Goal: Task Accomplishment & Management: Manage account settings

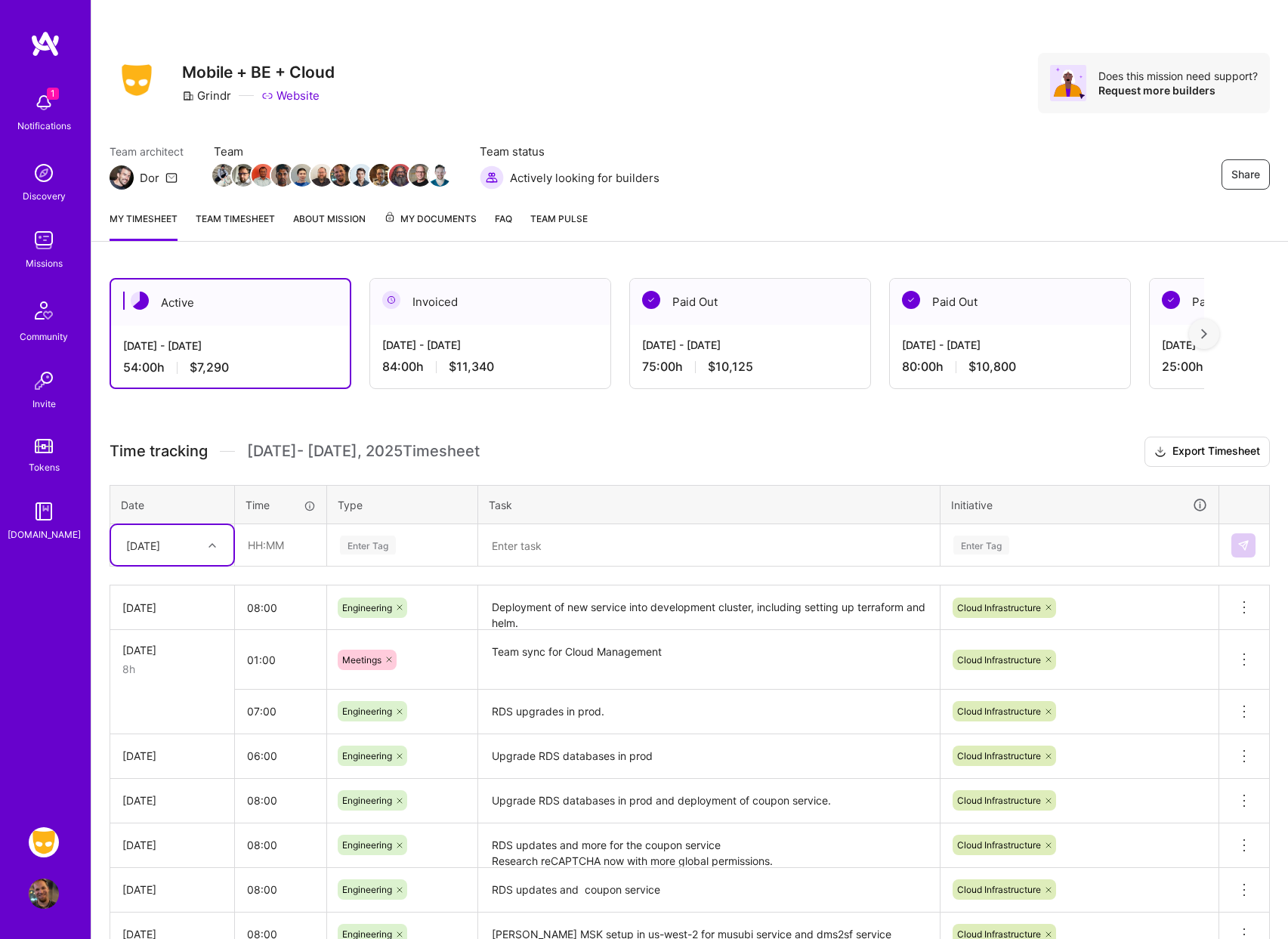
scroll to position [29, 0]
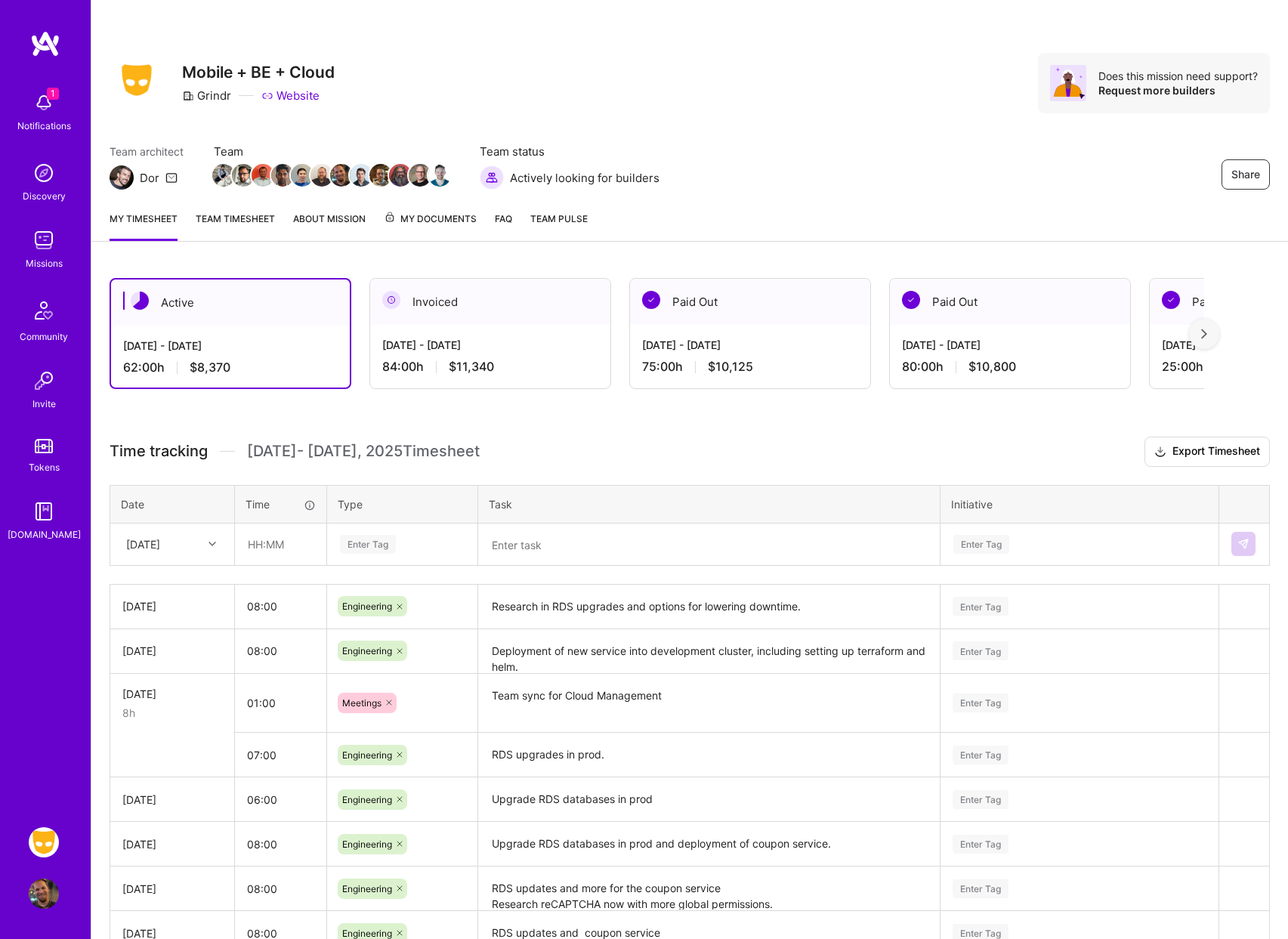
scroll to position [29, 0]
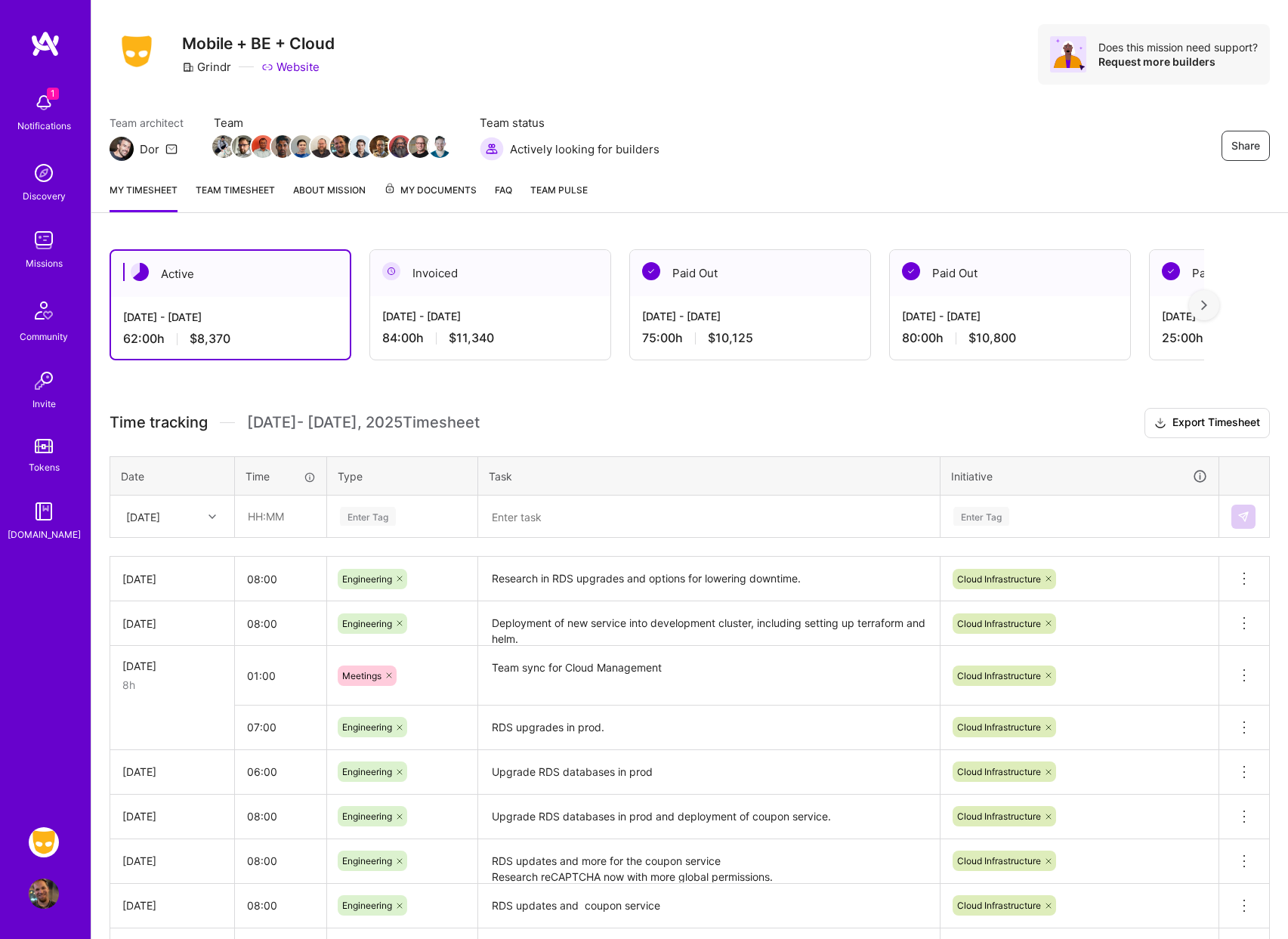
click at [374, 512] on div "Enter Tag" at bounding box center [368, 516] width 56 height 24
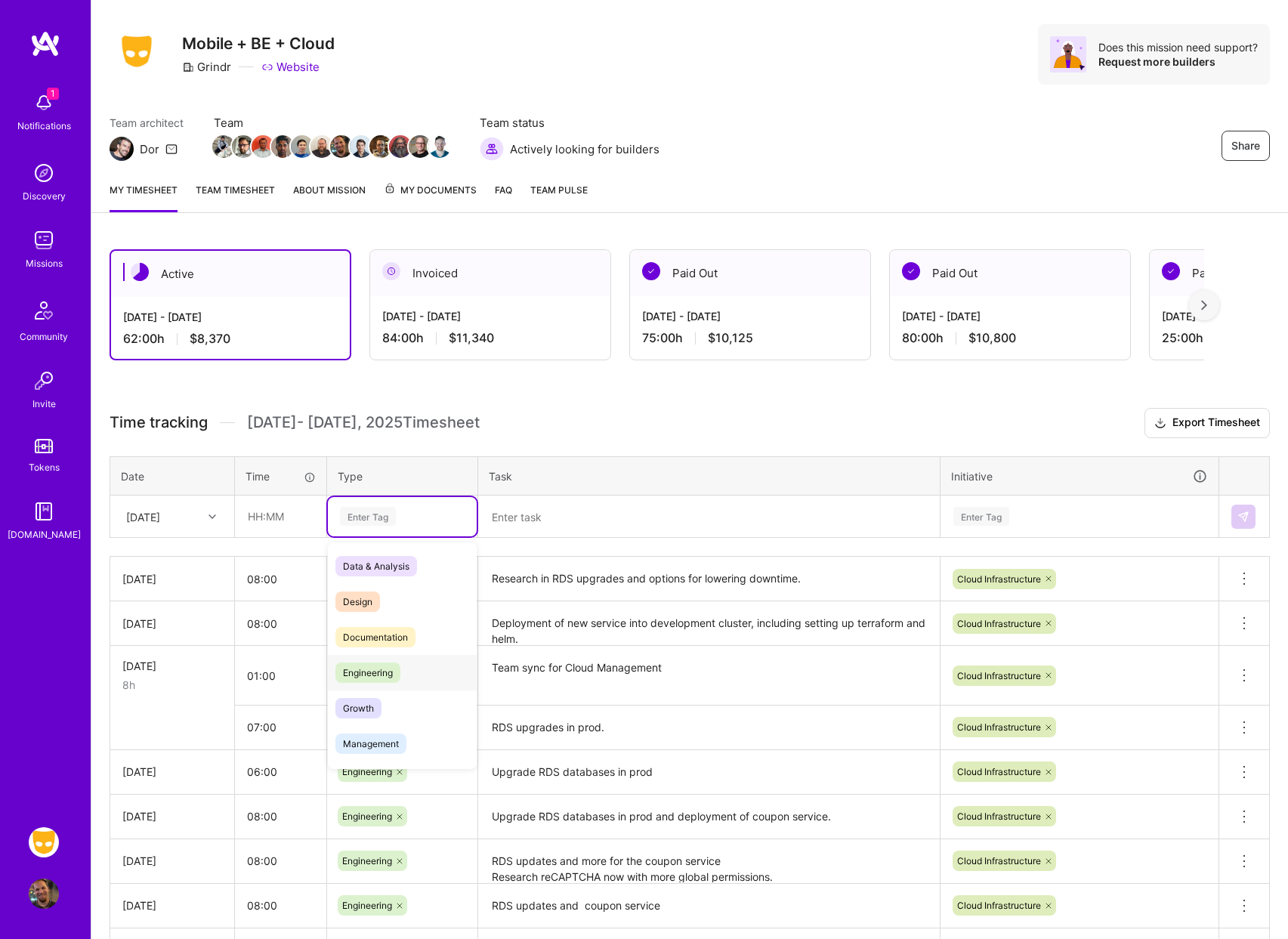
click at [391, 673] on span "Engineering" at bounding box center [368, 672] width 65 height 20
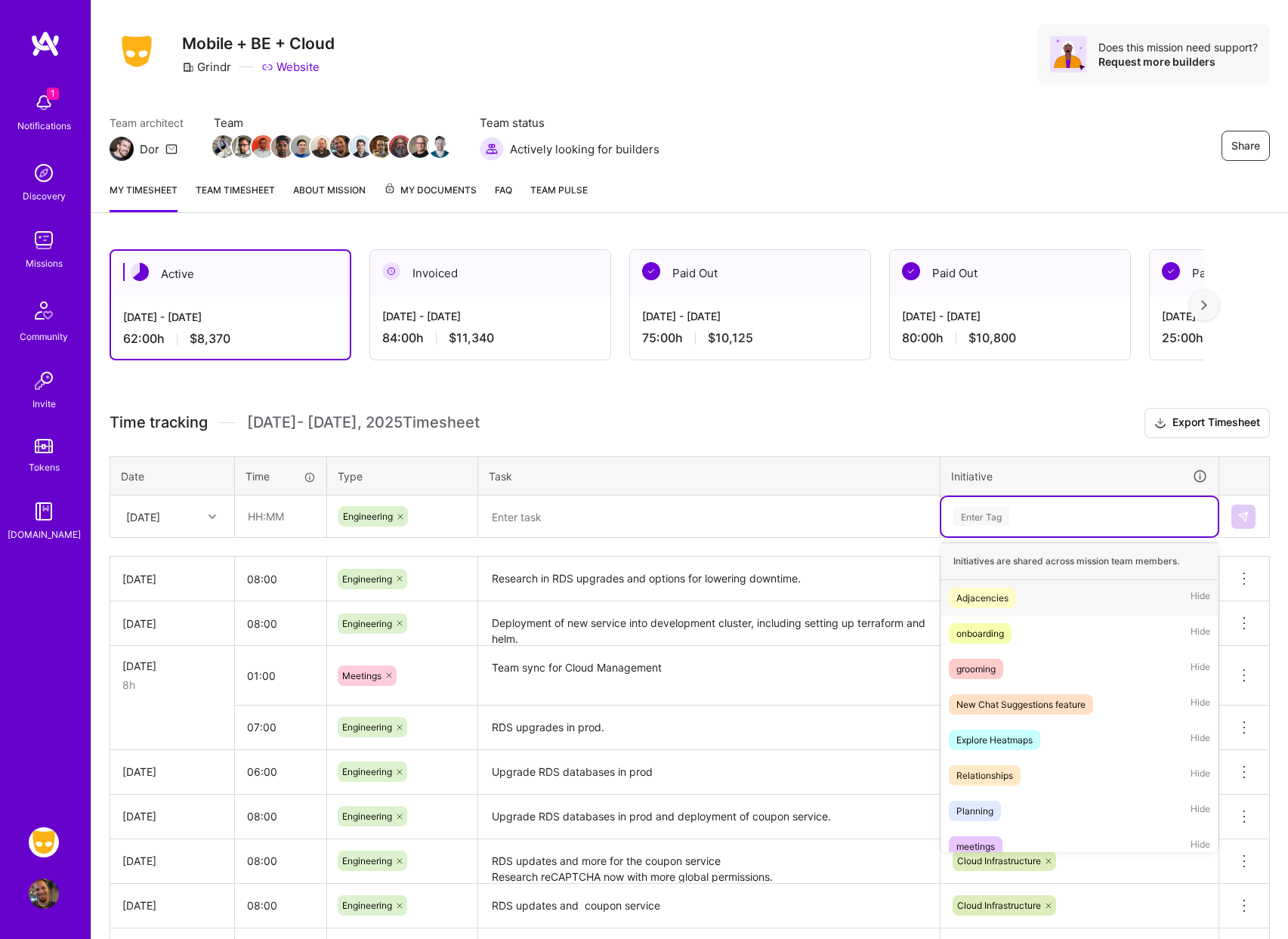
click at [991, 508] on div "Enter Tag" at bounding box center [982, 516] width 56 height 24
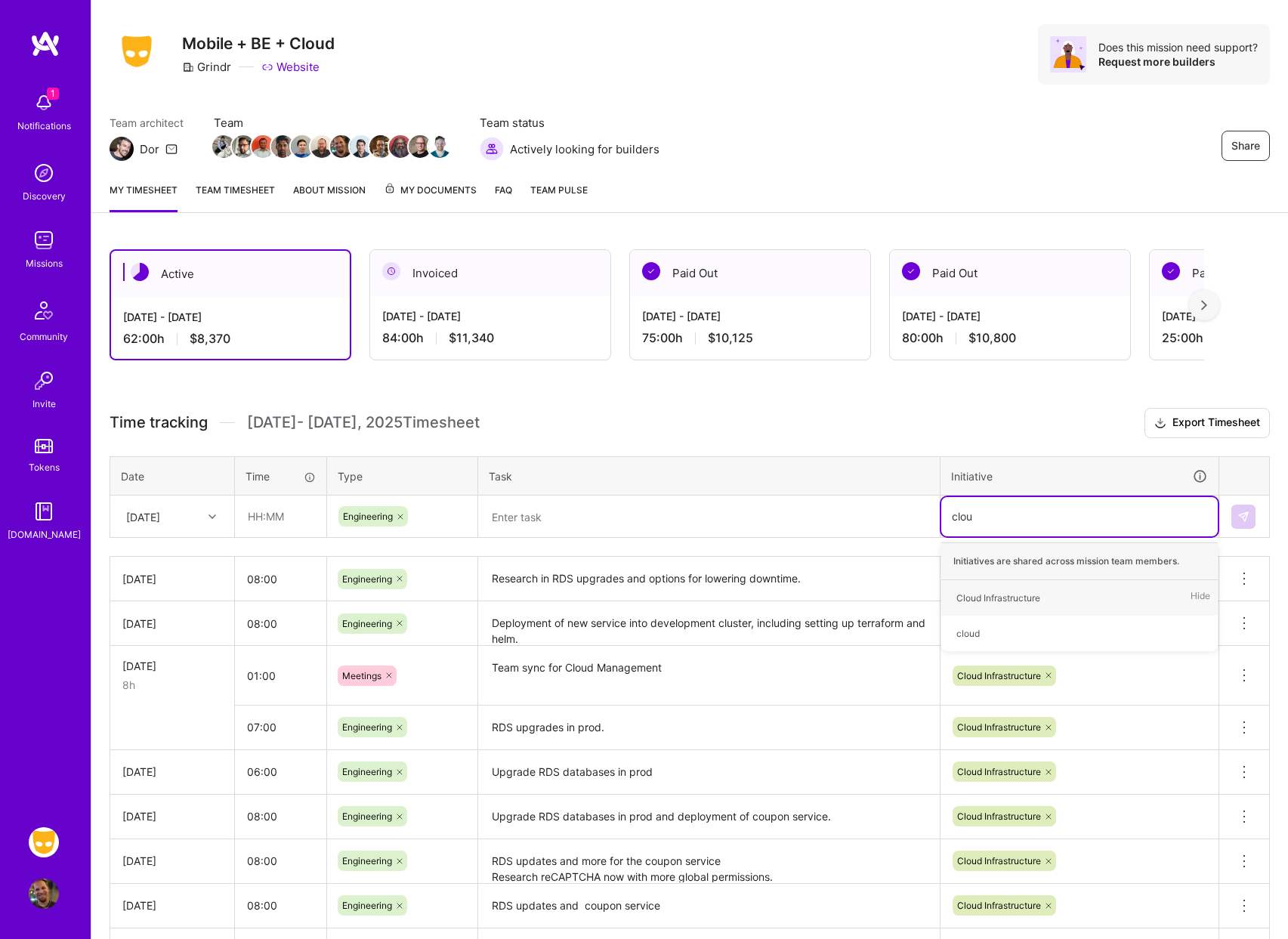
type input "cloud"
click at [995, 600] on div "Cloud Infrastructure" at bounding box center [998, 598] width 84 height 16
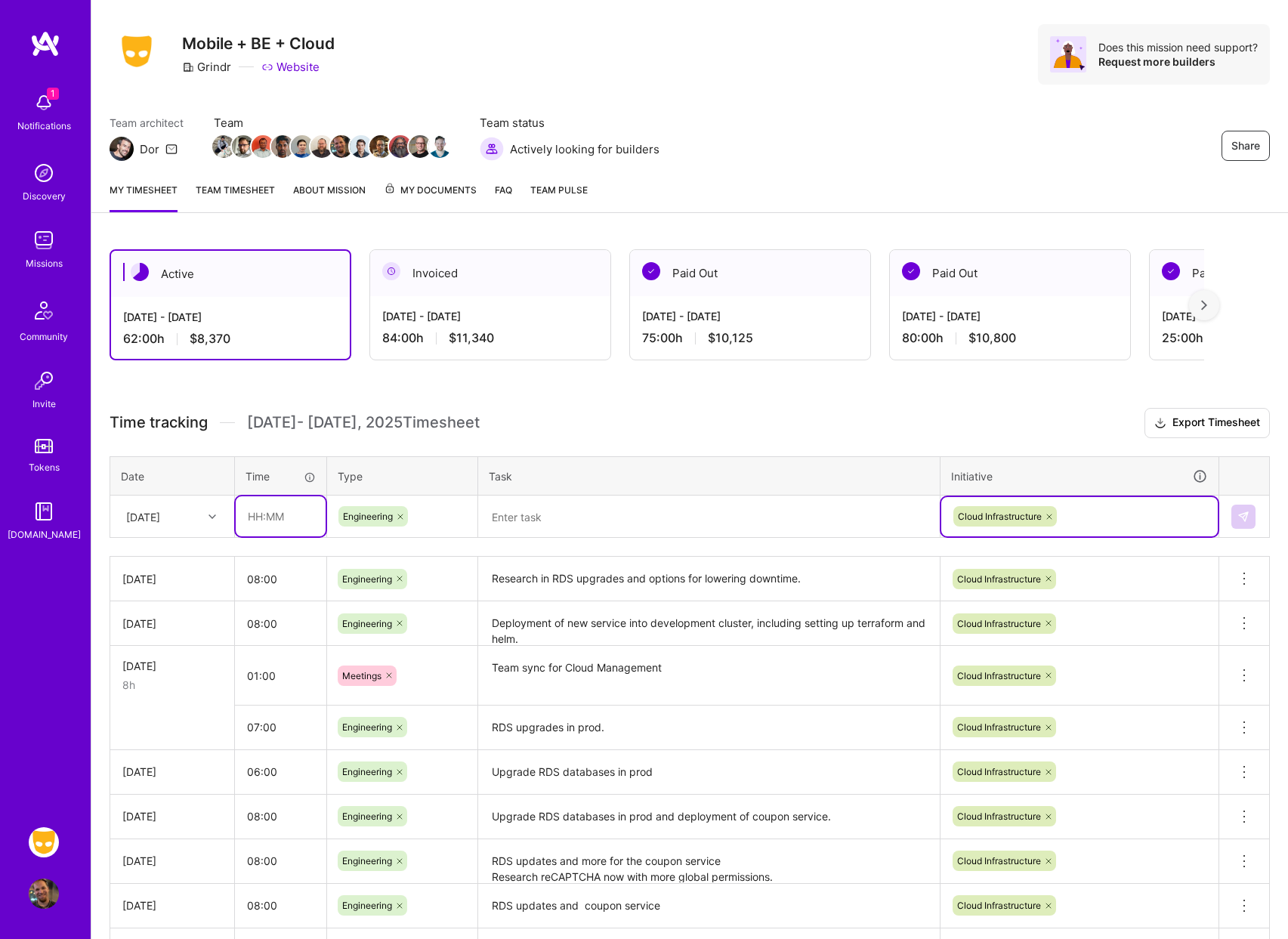
click at [276, 517] on input "text" at bounding box center [280, 516] width 90 height 40
type input "08:00"
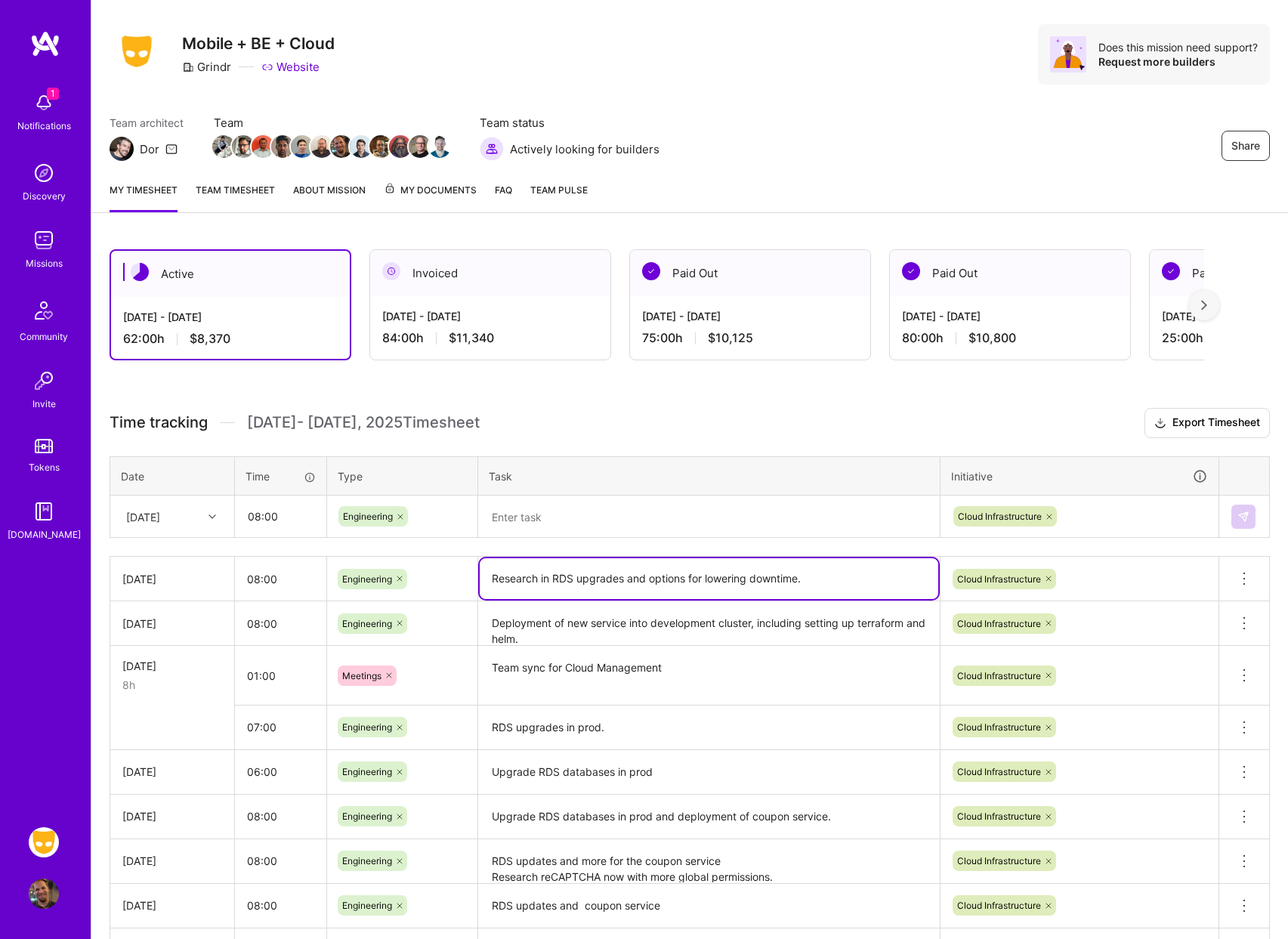
click at [826, 576] on textarea "Research in RDS upgrades and options for lowering downtime." at bounding box center [709, 578] width 458 height 41
type textarea "Research in RDS upgrades and options for lowering downtime. Merge changes for h…"
click at [994, 407] on div "Active [DATE] - [DATE] 62:00 h $8,370 Invoiced [DATE] - [DATE] 84:00 h $11,340 …" at bounding box center [690, 659] width 1197 height 857
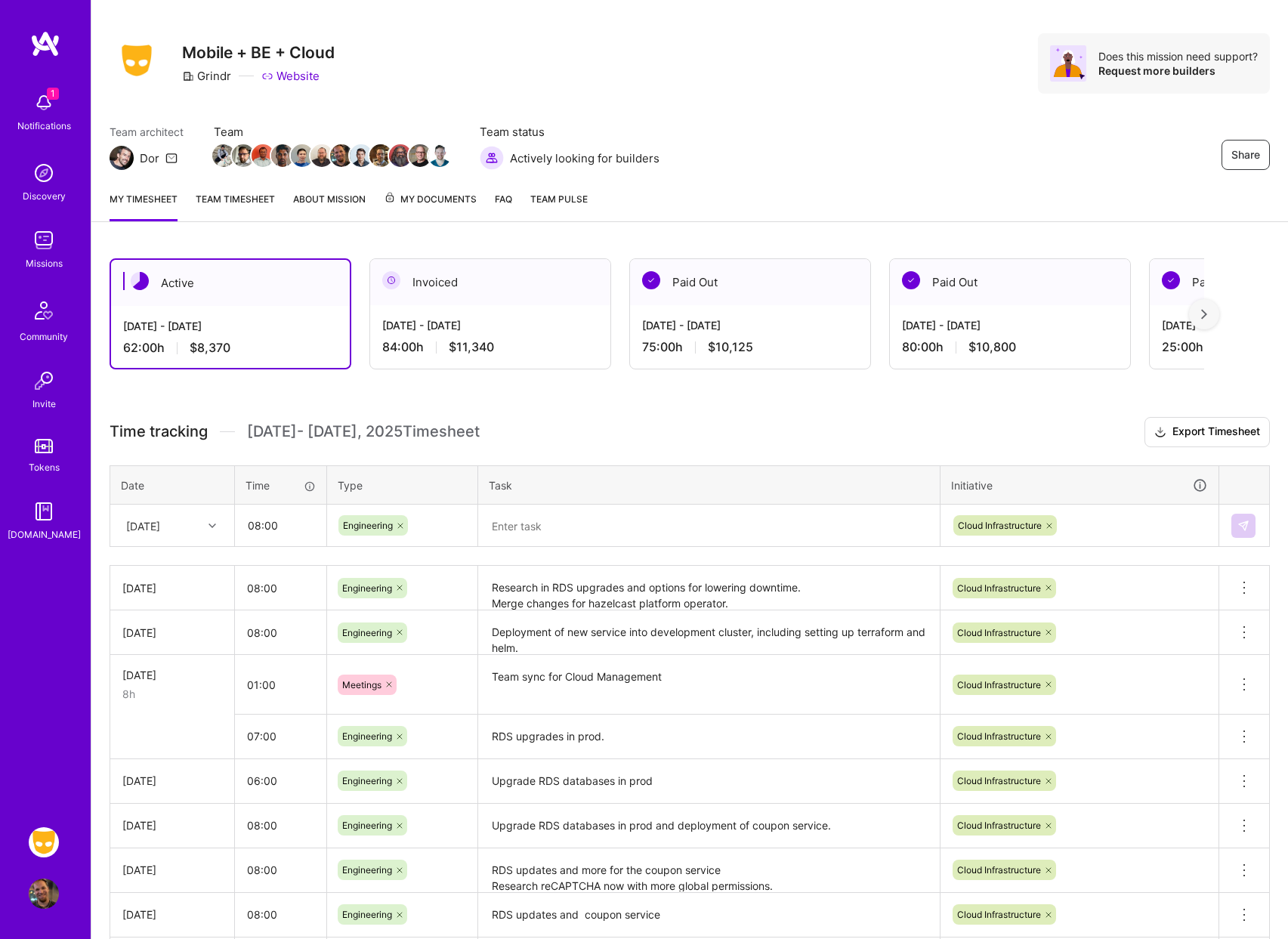
scroll to position [0, 0]
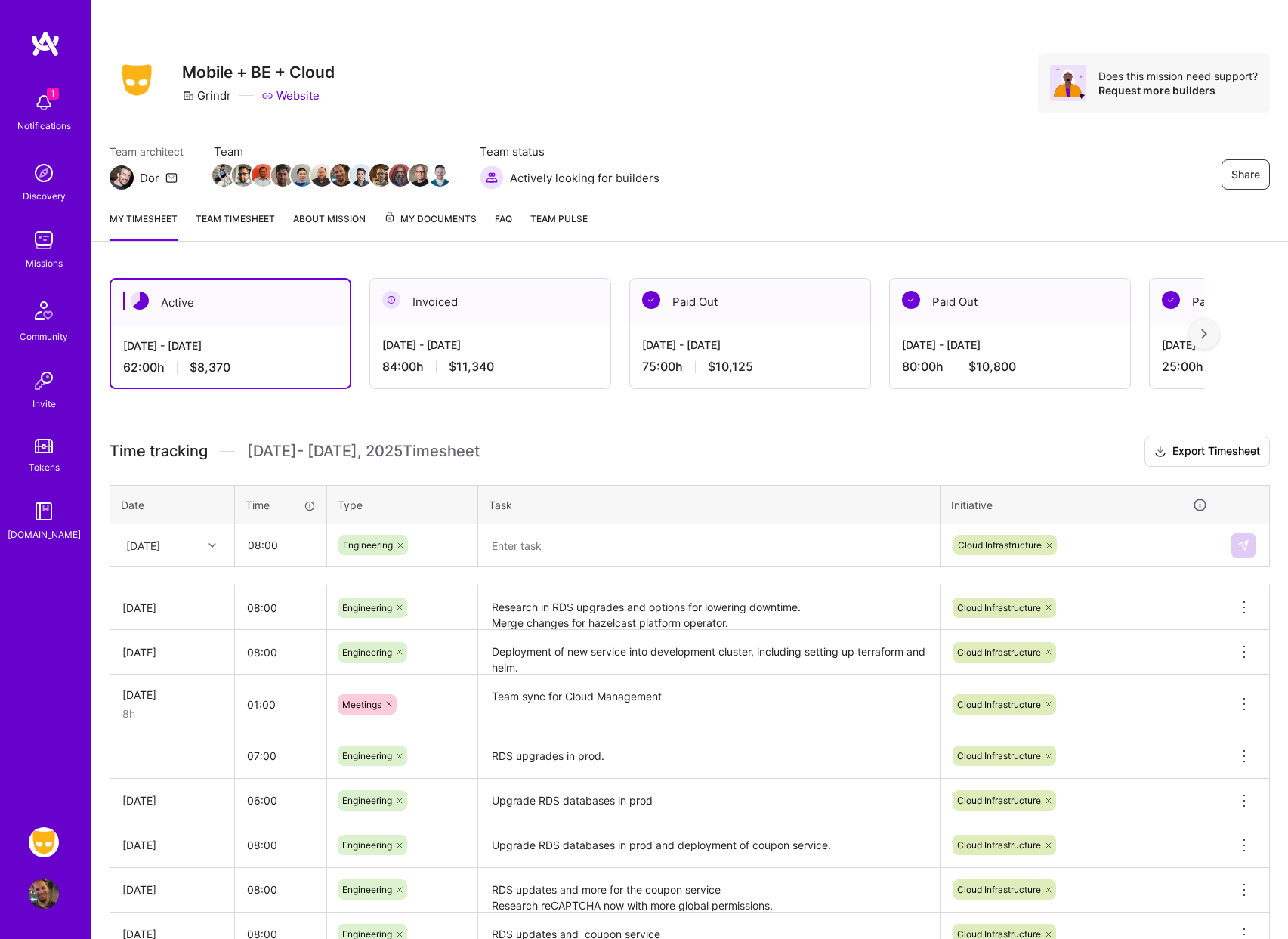
click at [528, 414] on div "Active [DATE] - [DATE] 62:00 h $8,370 Invoiced [DATE] - [DATE] 84:00 h $11,340 …" at bounding box center [690, 688] width 1197 height 857
click at [222, 417] on div "Active [DATE] - [DATE] 62:00 h $8,370 Invoiced [DATE] - [DATE] 84:00 h $11,340 …" at bounding box center [690, 688] width 1197 height 857
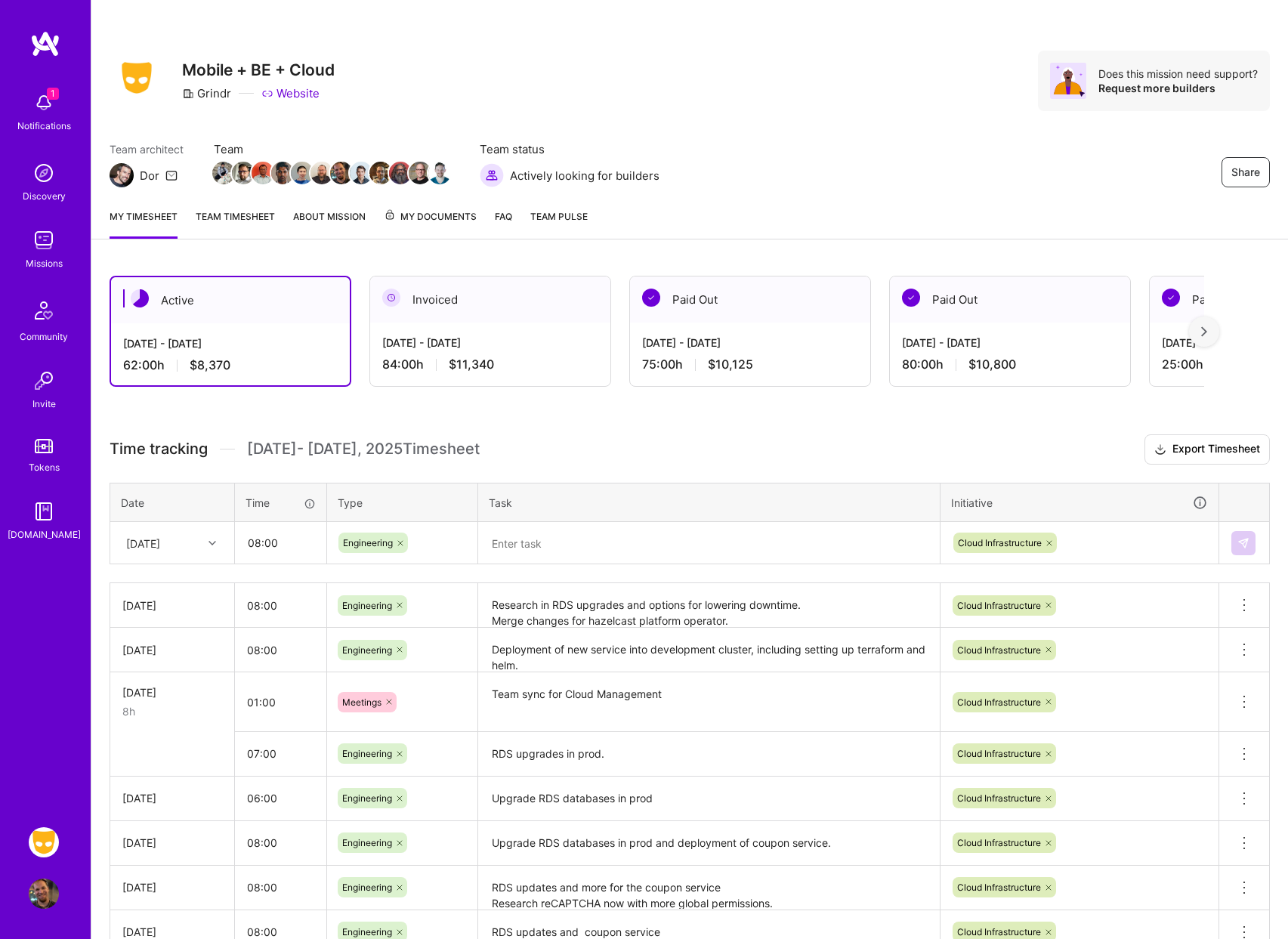
scroll to position [3, 0]
click at [255, 797] on input "06:00" at bounding box center [281, 797] width 91 height 40
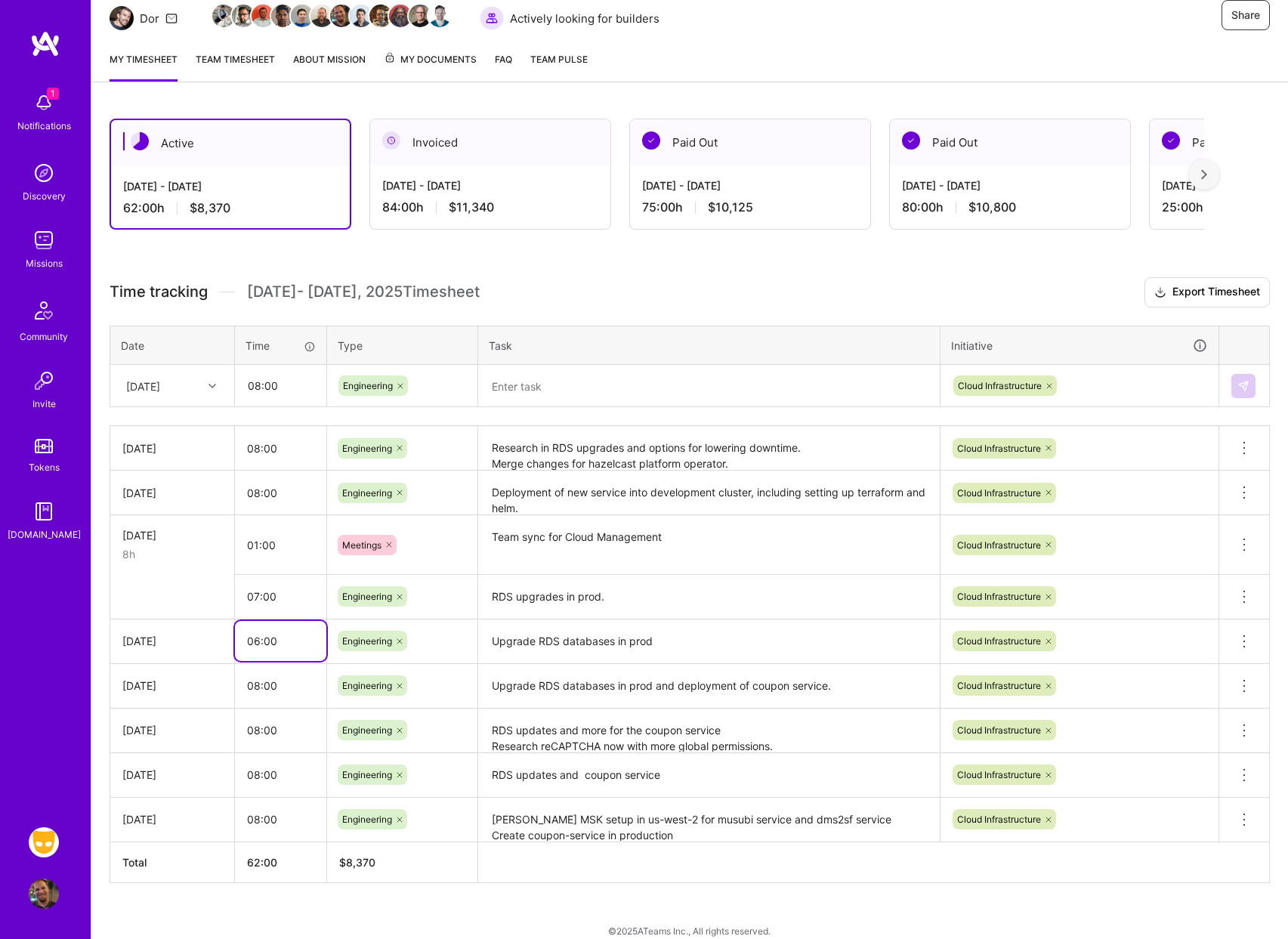
scroll to position [164, 0]
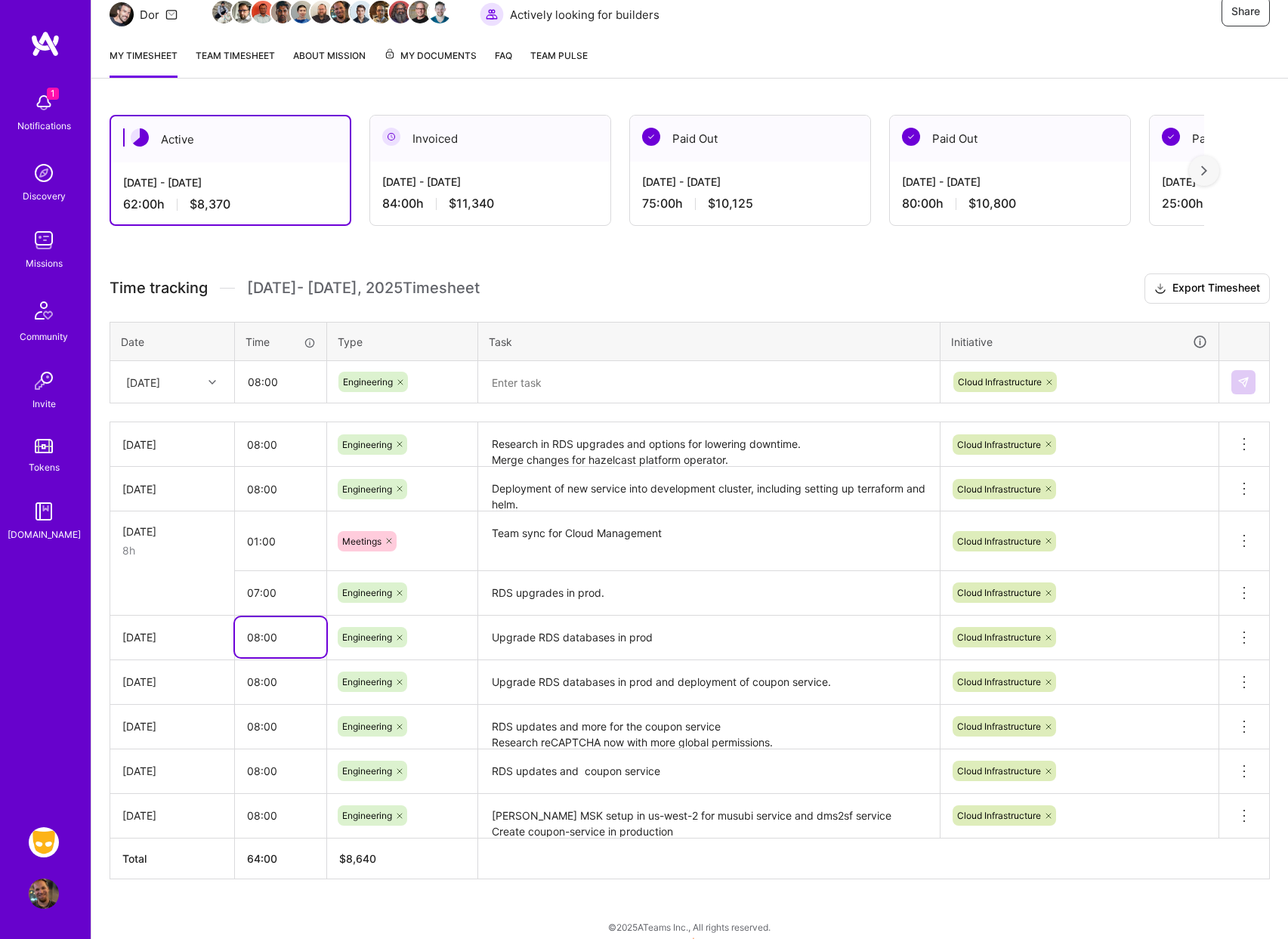
type input "08:00"
click at [704, 300] on h3 "Time tracking [DATE] - [DATE] Timesheet Export Timesheet" at bounding box center [690, 289] width 1160 height 31
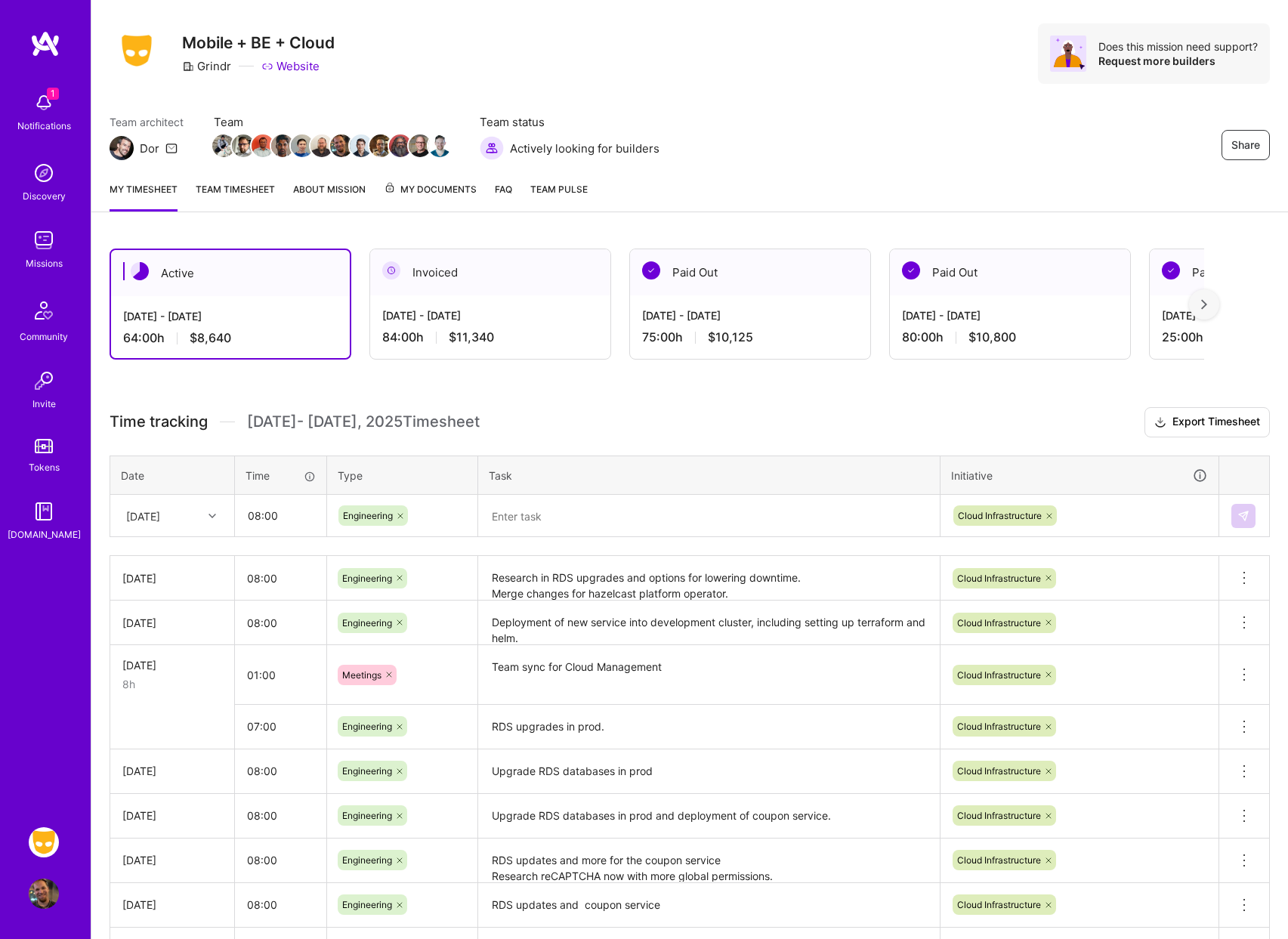
scroll to position [0, 0]
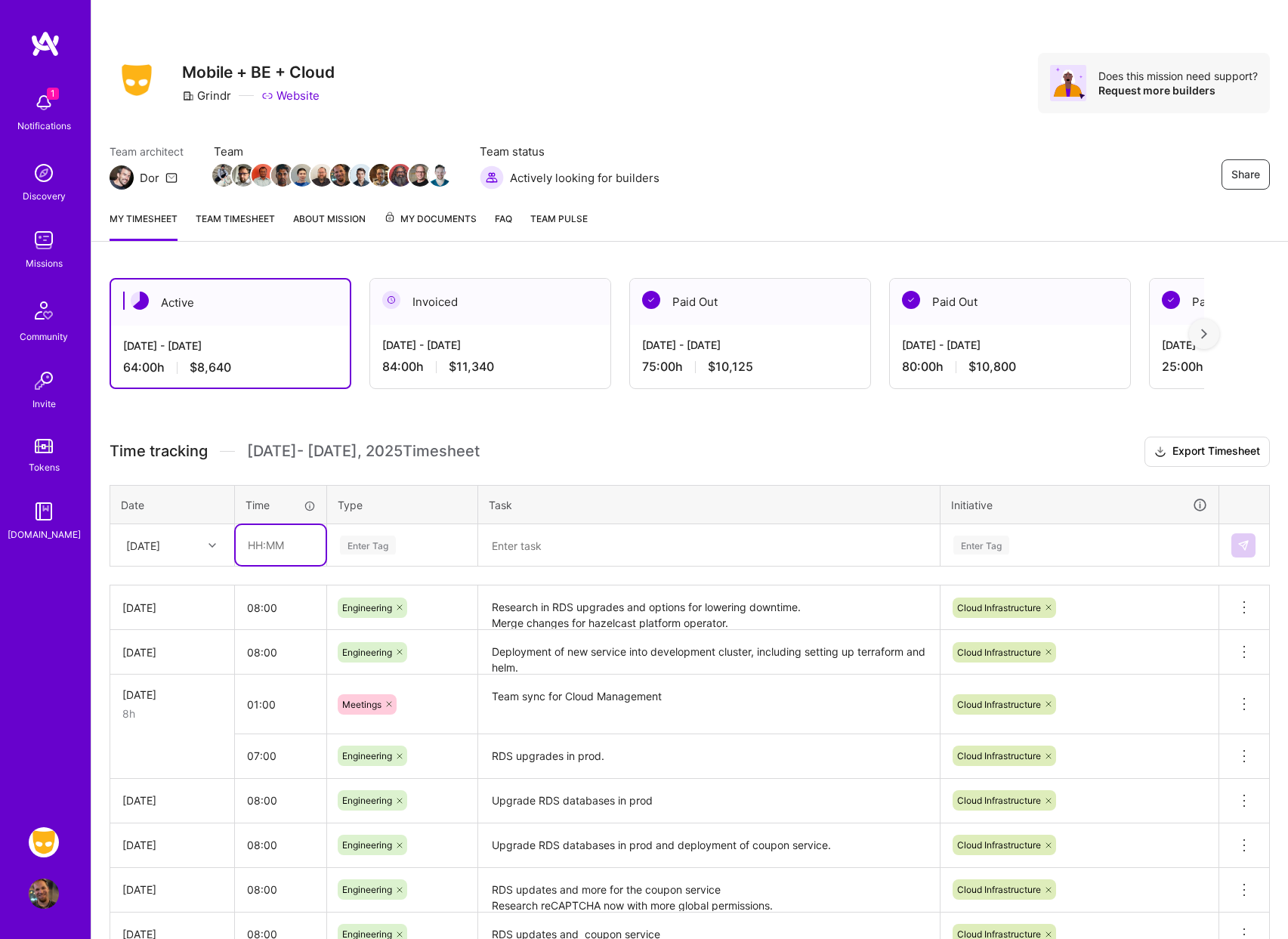
click at [279, 543] on input "text" at bounding box center [280, 545] width 90 height 40
type input "08:00"
click at [693, 445] on h3 "Time tracking [DATE] - [DATE] Timesheet Export Timesheet" at bounding box center [690, 452] width 1160 height 31
click at [54, 105] on img at bounding box center [44, 102] width 31 height 31
click at [762, 171] on div "1 1 Notifications Discovery Missions Community Invite Tokens A.Guide Grindr: Mo…" at bounding box center [644, 555] width 1288 height 1110
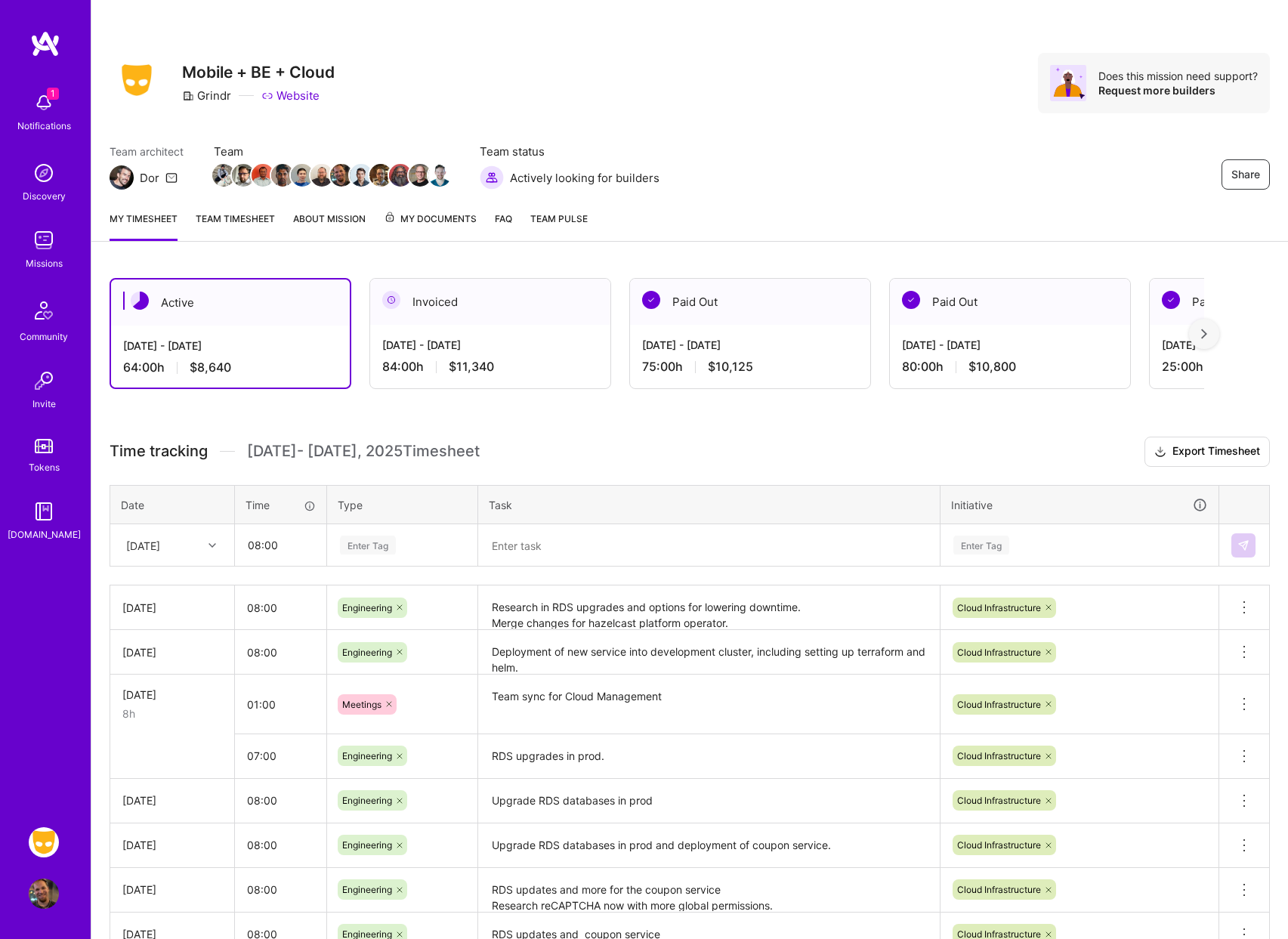
click at [29, 98] on img at bounding box center [44, 102] width 31 height 31
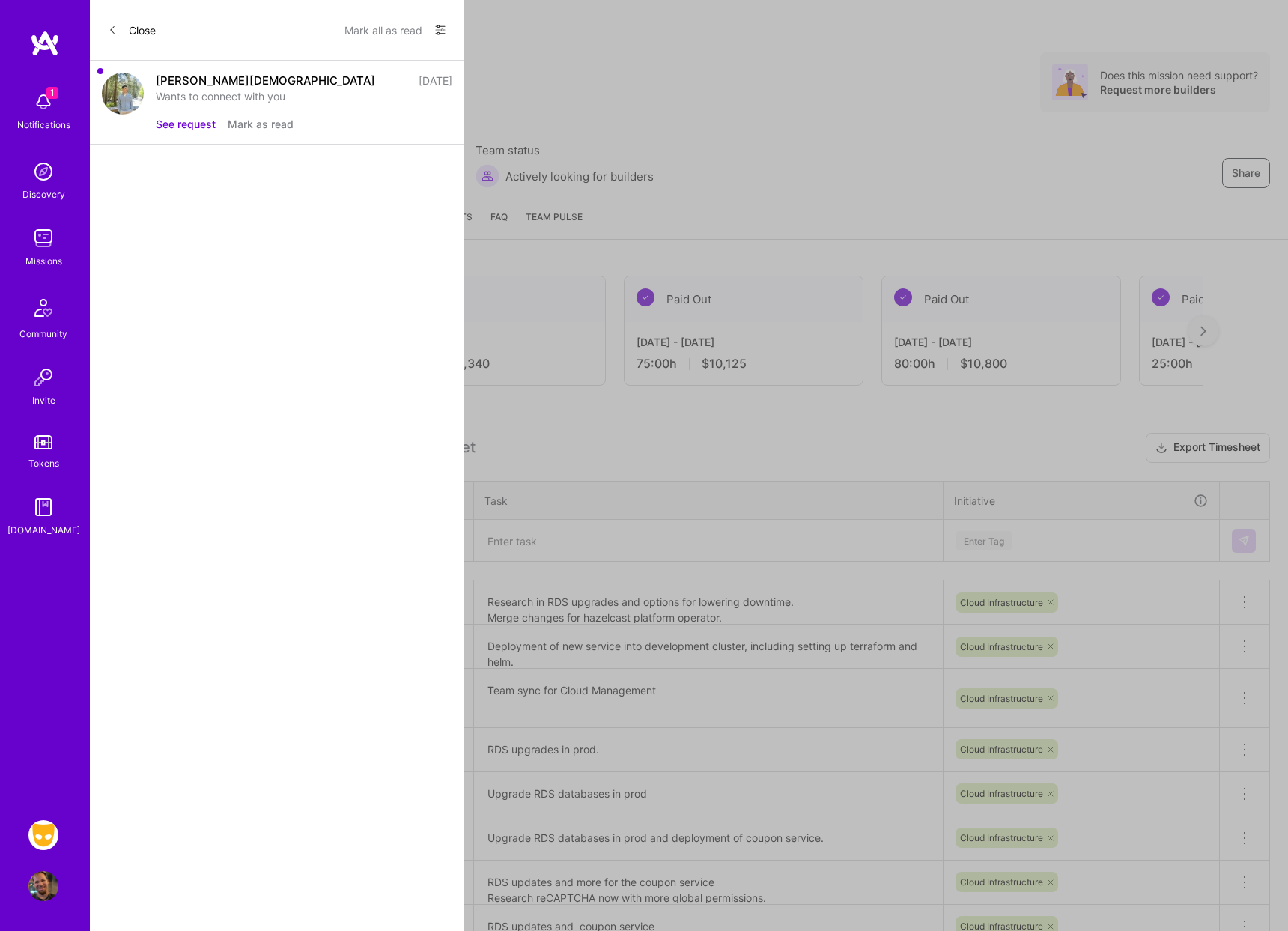
click at [140, 95] on img at bounding box center [122, 94] width 42 height 42
click at [182, 85] on div "[PERSON_NAME][DEMOGRAPHIC_DATA]" at bounding box center [265, 81] width 219 height 16
click at [191, 80] on div "[PERSON_NAME][DEMOGRAPHIC_DATA]" at bounding box center [265, 81] width 219 height 16
click at [170, 126] on button "See request" at bounding box center [186, 124] width 60 height 16
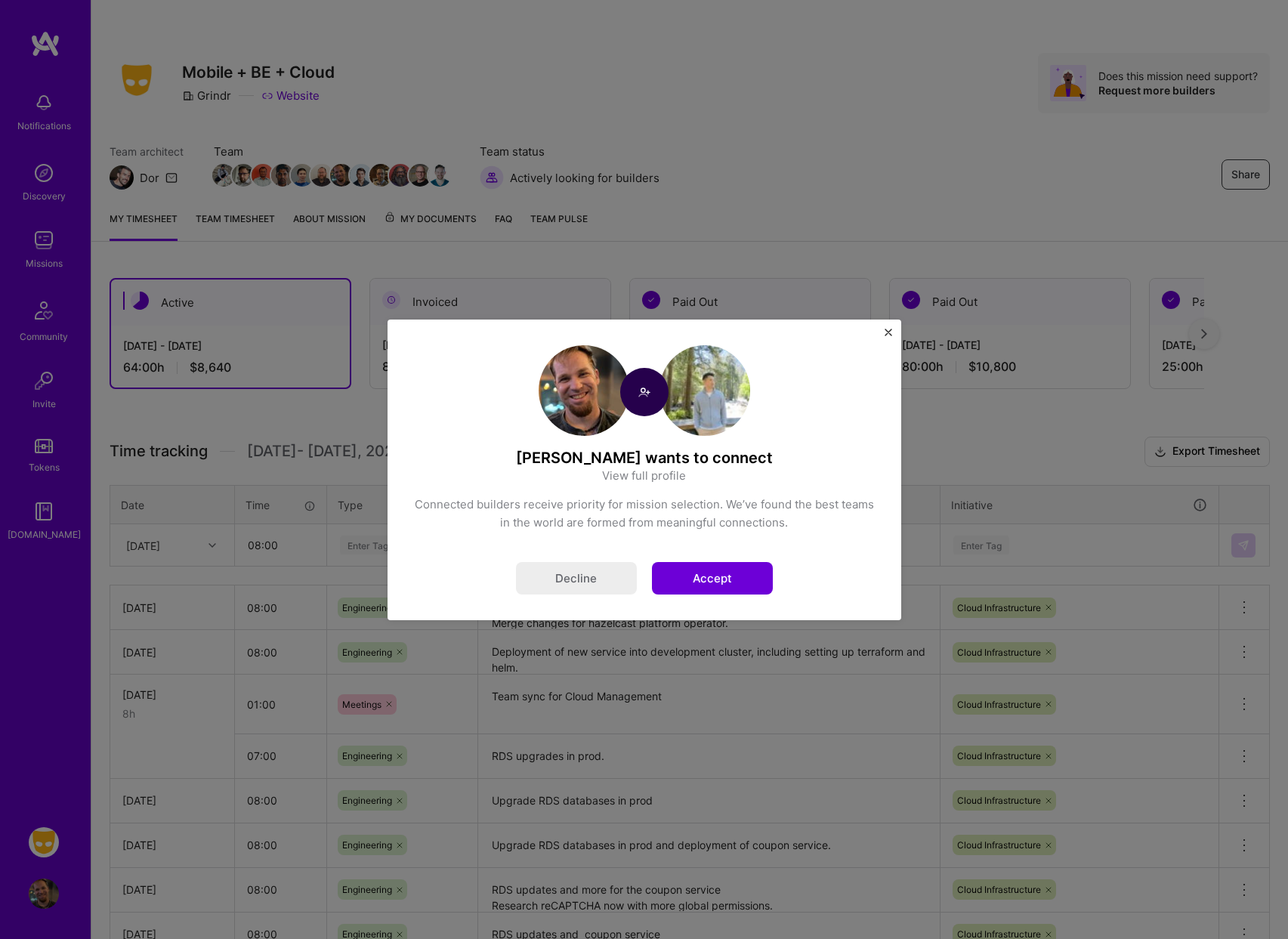
click at [718, 382] on img at bounding box center [705, 391] width 91 height 91
click at [648, 478] on link "View full profile" at bounding box center [644, 475] width 84 height 16
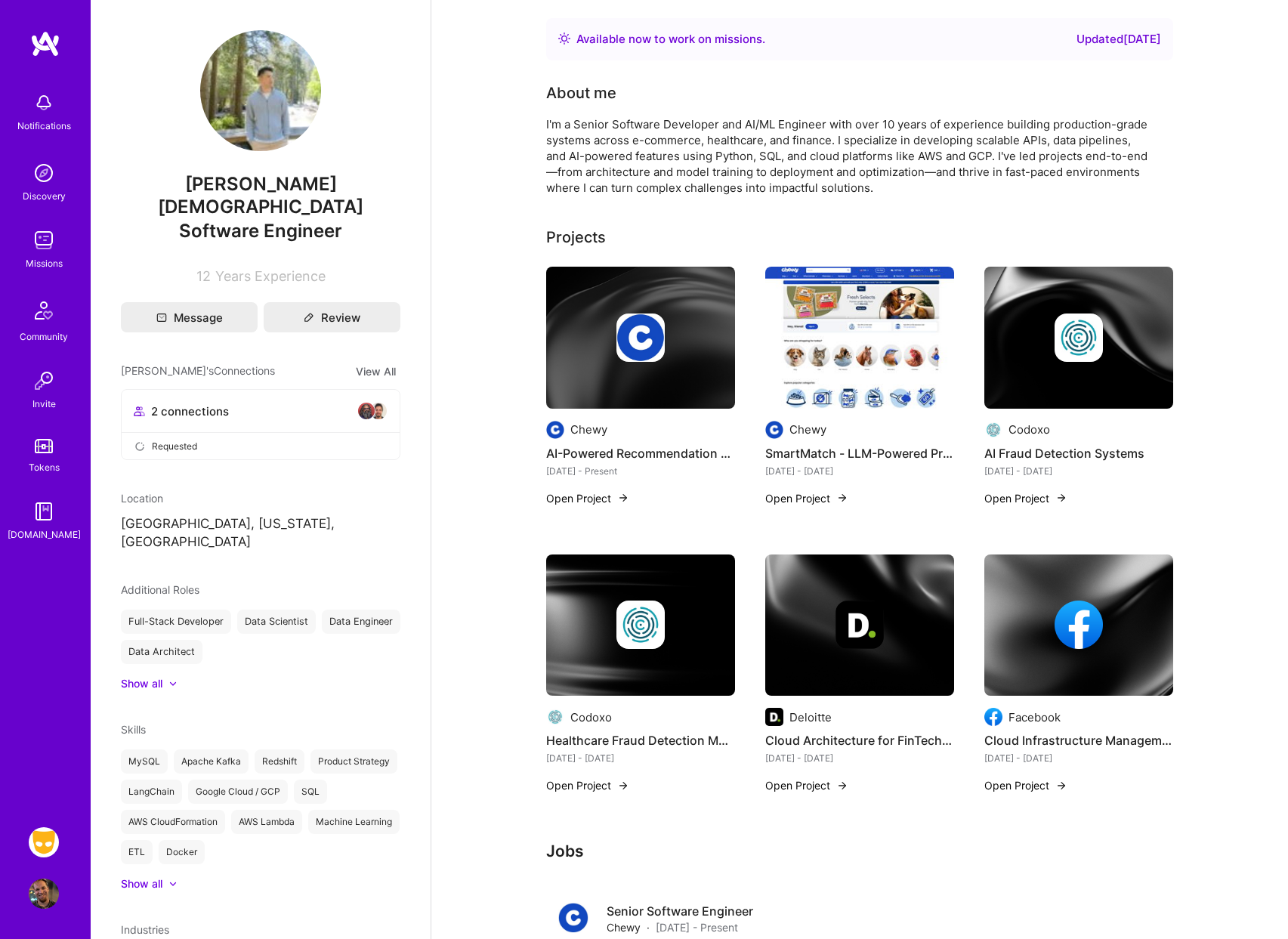
click at [242, 130] on img at bounding box center [261, 91] width 121 height 121
drag, startPoint x: 203, startPoint y: 186, endPoint x: 307, endPoint y: 179, distance: 104.2
click at [307, 179] on span "[PERSON_NAME][DEMOGRAPHIC_DATA]" at bounding box center [260, 196] width 279 height 46
copy span "[PERSON_NAME][DEMOGRAPHIC_DATA]"
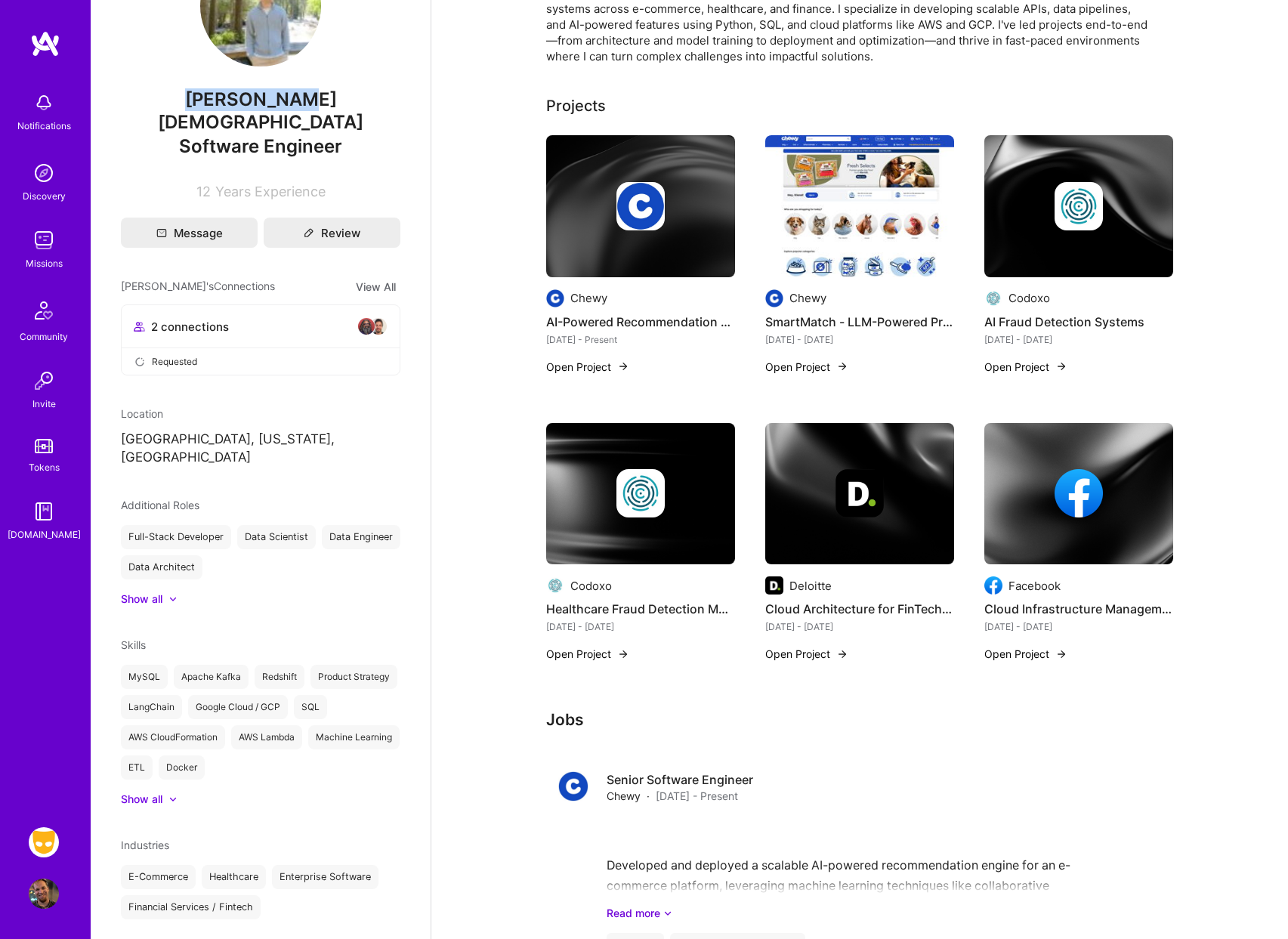
scroll to position [132, 0]
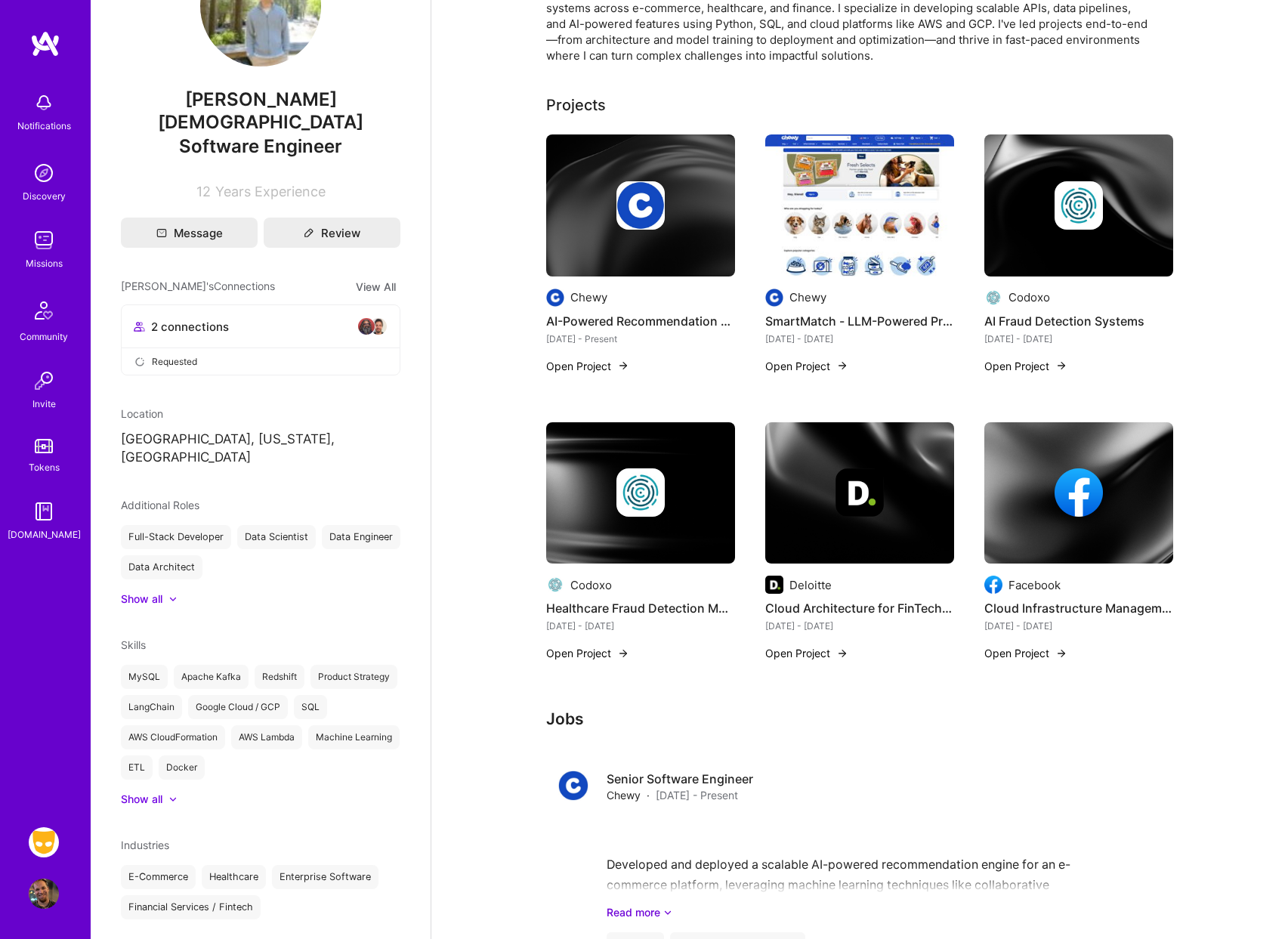
drag, startPoint x: 844, startPoint y: 585, endPoint x: 809, endPoint y: 578, distance: 35.7
click at [830, 581] on div "Deloitte" at bounding box center [860, 585] width 189 height 18
drag, startPoint x: 809, startPoint y: 578, endPoint x: 794, endPoint y: 578, distance: 15.0
click at [794, 578] on div "Deloitte" at bounding box center [810, 585] width 42 height 16
drag, startPoint x: 789, startPoint y: 584, endPoint x: 844, endPoint y: 586, distance: 55.0
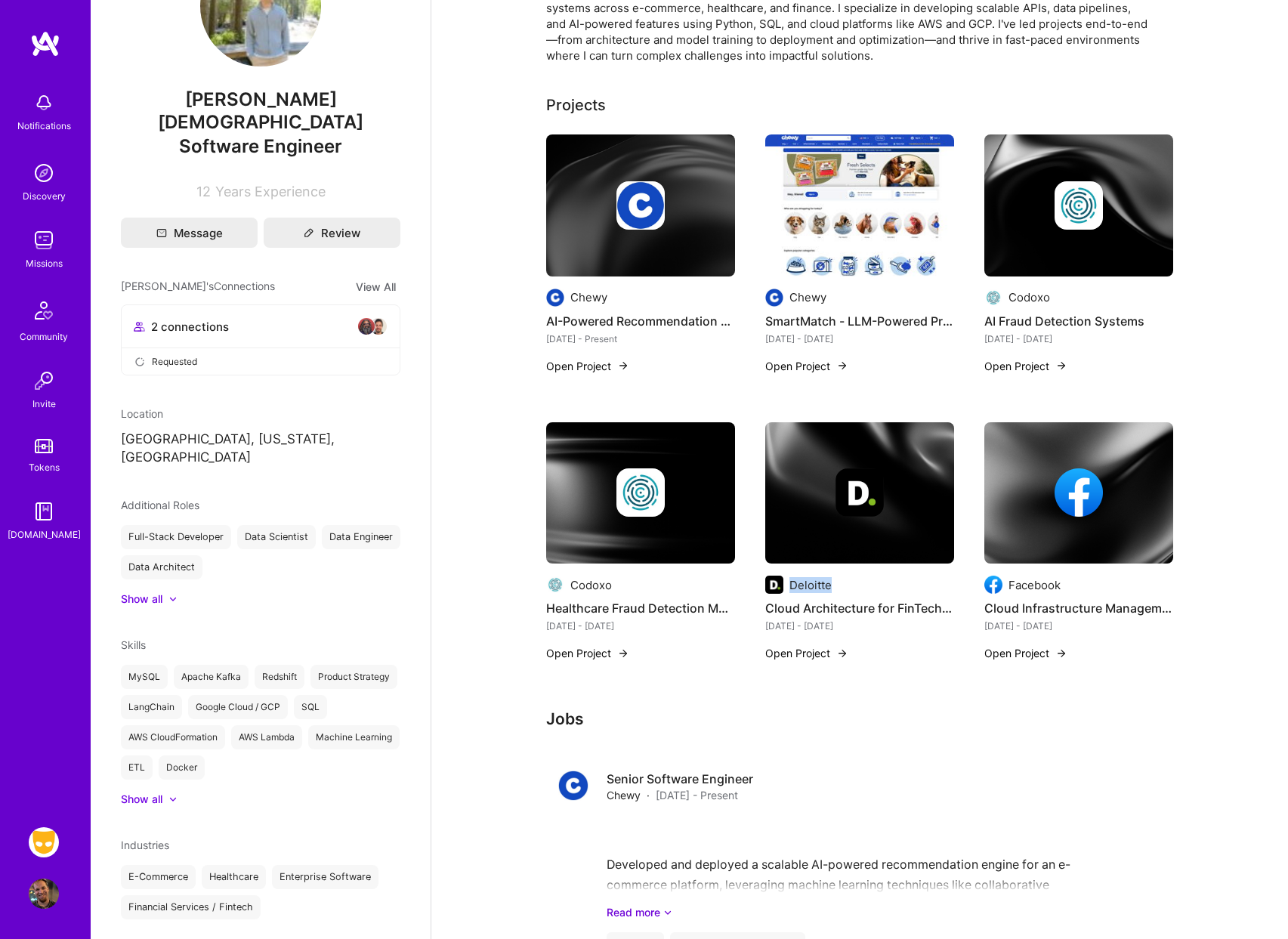
click at [844, 586] on div "Deloitte" at bounding box center [860, 585] width 189 height 18
copy div "Deloitte"
